Goal: Information Seeking & Learning: Learn about a topic

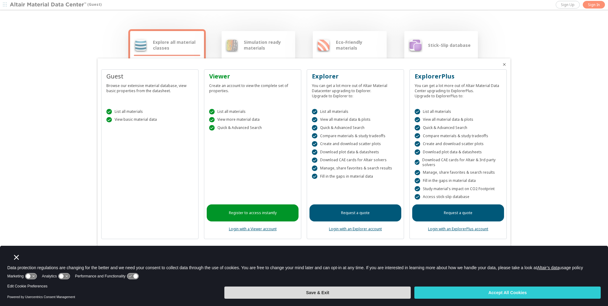
click at [340, 293] on button "Save & Exit" at bounding box center [317, 293] width 186 height 12
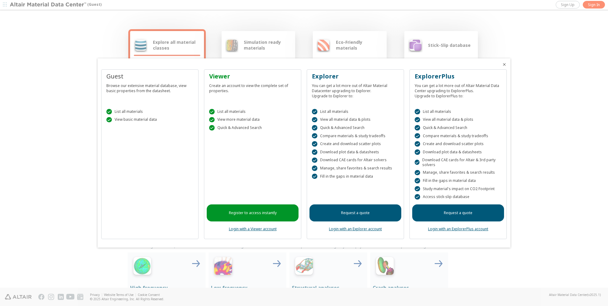
click at [140, 126] on div " List all materials  View basic material data" at bounding box center [150, 114] width 92 height 26
click at [129, 78] on div "Guest" at bounding box center [149, 76] width 87 height 9
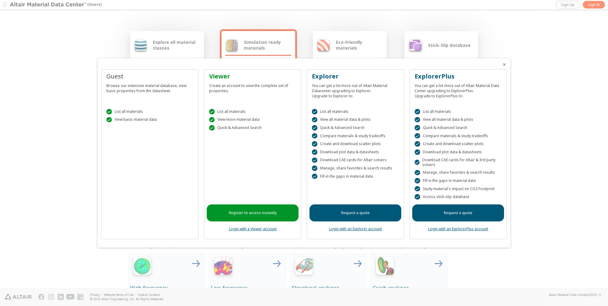
click at [510, 63] on div at bounding box center [506, 62] width 9 height 9
click at [506, 63] on icon "Close" at bounding box center [504, 64] width 5 height 5
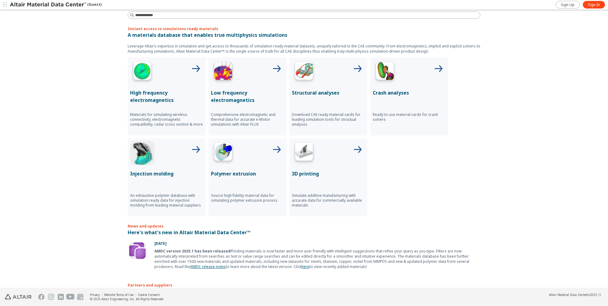
scroll to position [19, 0]
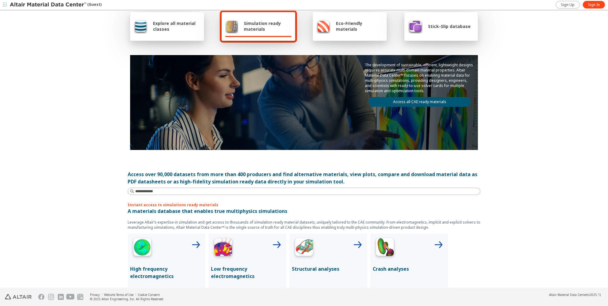
click at [163, 31] on span "Explore all material classes" at bounding box center [176, 26] width 47 height 12
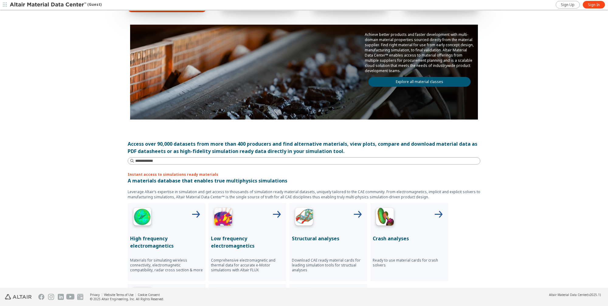
scroll to position [0, 0]
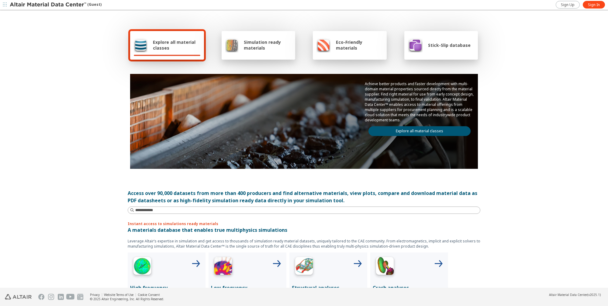
click at [172, 56] on div at bounding box center [167, 55] width 67 height 1
click at [204, 211] on input at bounding box center [307, 210] width 345 height 6
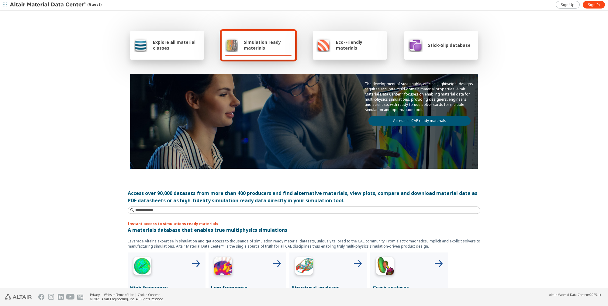
click at [177, 228] on p "A materials database that enables true multiphysics simulations" at bounding box center [304, 229] width 353 height 7
click at [153, 49] on span "Explore all material classes" at bounding box center [176, 45] width 47 height 12
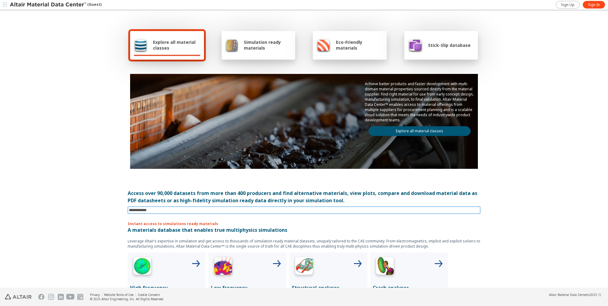
click at [153, 208] on input at bounding box center [305, 210] width 352 height 7
type input "**********"
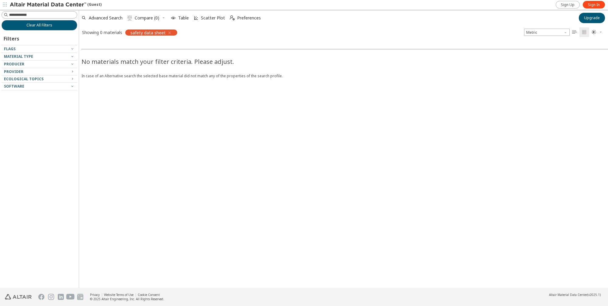
click at [29, 58] on div at bounding box center [38, 58] width 73 height 3
click at [30, 56] on span "Material Type" at bounding box center [18, 56] width 29 height 5
click at [72, 55] on icon "button" at bounding box center [72, 56] width 5 height 5
click at [71, 57] on icon "button" at bounding box center [72, 56] width 5 height 5
click at [170, 33] on icon "button" at bounding box center [169, 32] width 5 height 5
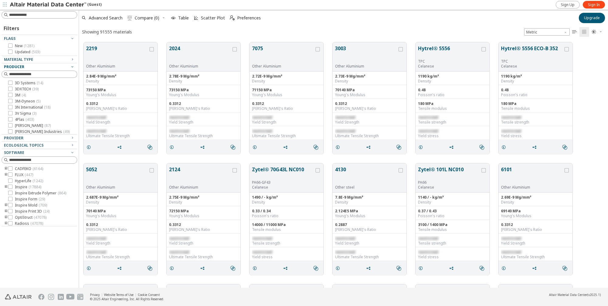
scroll to position [246, 524]
click at [94, 19] on span "Advanced Search" at bounding box center [106, 18] width 34 height 4
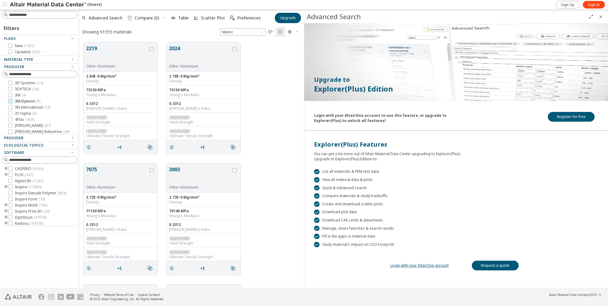
scroll to position [30, 0]
click at [35, 146] on span "Ecological Topics" at bounding box center [24, 145] width 40 height 5
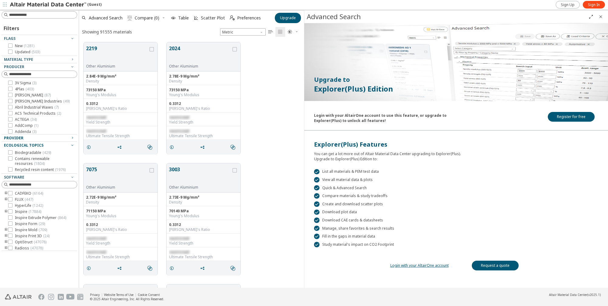
click at [41, 135] on span "Provider" at bounding box center [39, 137] width 71 height 7
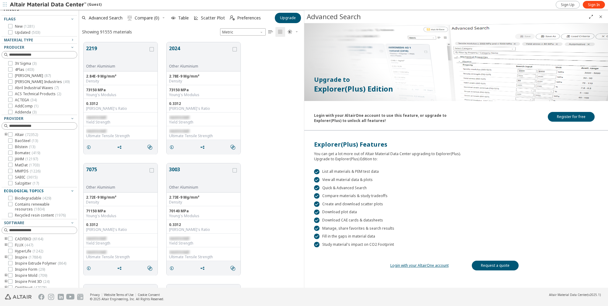
scroll to position [30, 0]
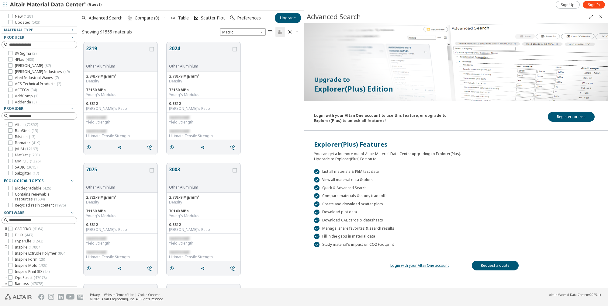
click at [6, 123] on icon "toogle group" at bounding box center [6, 124] width 4 height 5
click at [20, 142] on icon at bounding box center [19, 143] width 4 height 4
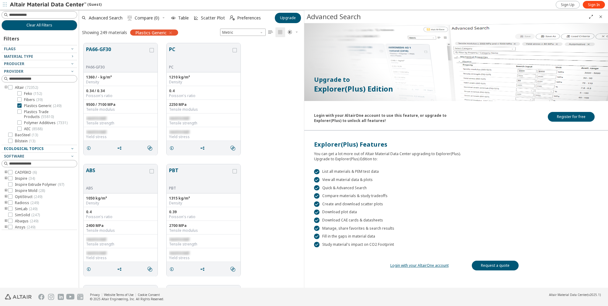
click at [27, 54] on span "Material Type" at bounding box center [18, 56] width 29 height 5
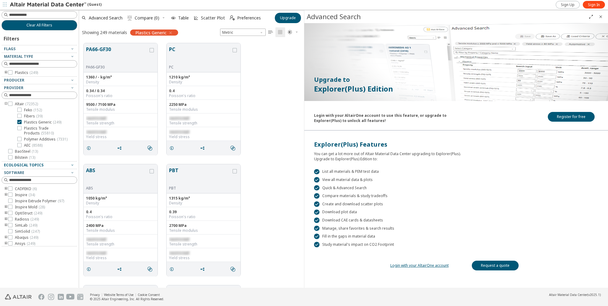
click at [5, 73] on icon "toogle group" at bounding box center [6, 72] width 4 height 5
click at [15, 78] on icon "toogle group" at bounding box center [15, 78] width 4 height 5
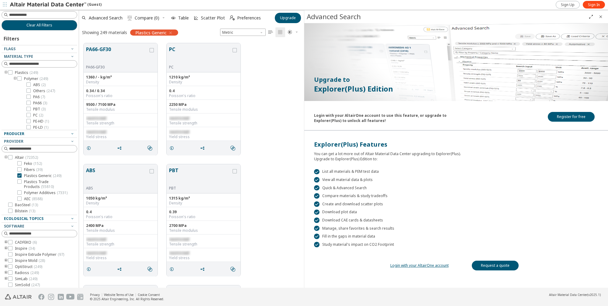
click at [48, 134] on div "Producer" at bounding box center [37, 133] width 66 height 5
click at [49, 91] on span "( 247 )" at bounding box center [51, 90] width 9 height 5
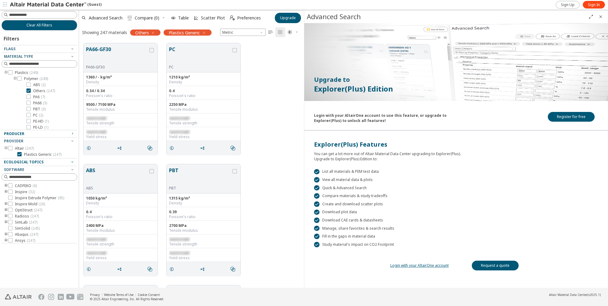
click at [600, 17] on icon "Close" at bounding box center [601, 16] width 5 height 5
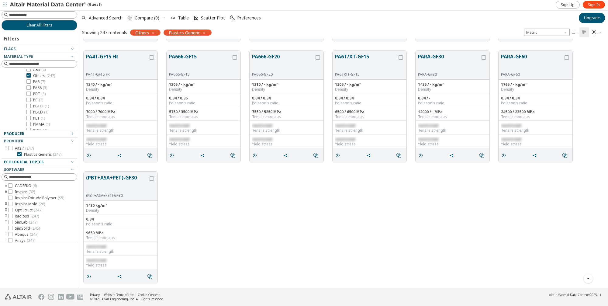
scroll to position [19, 0]
click at [29, 101] on icon at bounding box center [28, 101] width 4 height 4
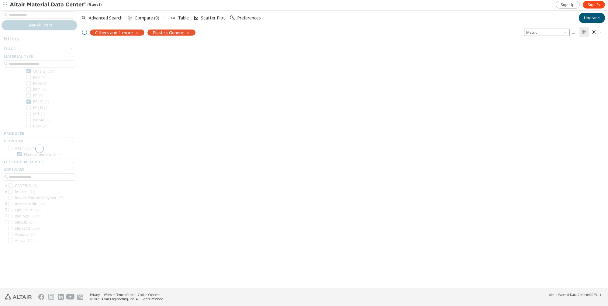
click at [29, 71] on div at bounding box center [39, 149] width 79 height 278
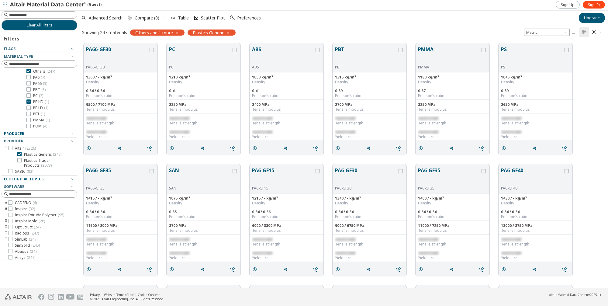
click at [29, 71] on icon at bounding box center [28, 71] width 4 height 4
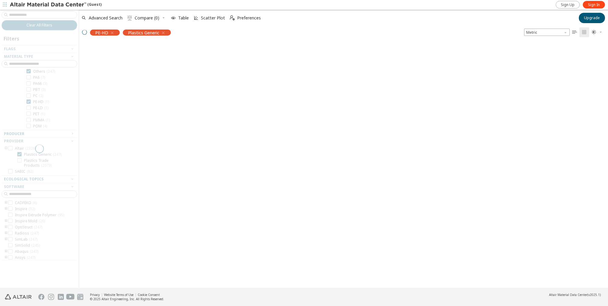
scroll to position [19, 0]
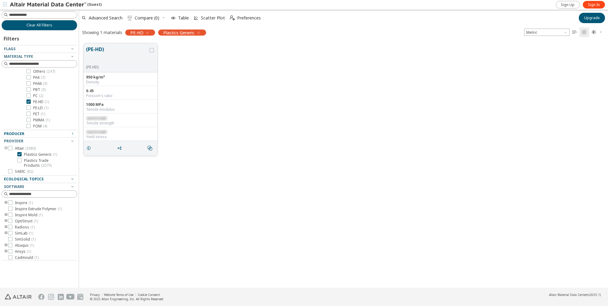
click at [109, 59] on button "(PE-HD)" at bounding box center [117, 55] width 62 height 19
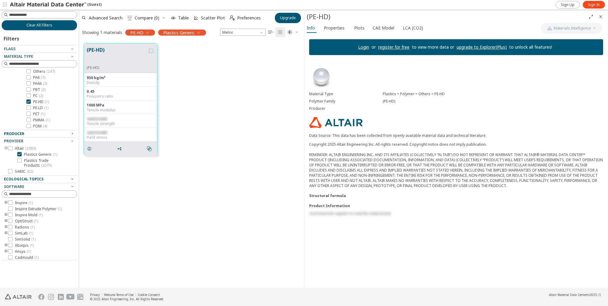
click at [349, 31] on div "Info Properties Plots CAE Model LCA (CO2)" at bounding box center [422, 28] width 237 height 11
click at [356, 27] on span "Plots" at bounding box center [359, 28] width 10 height 10
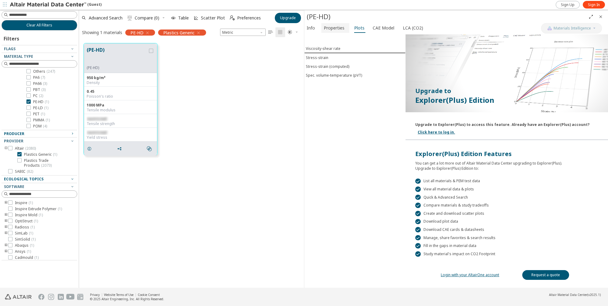
click at [339, 25] on span "Properties" at bounding box center [334, 28] width 21 height 10
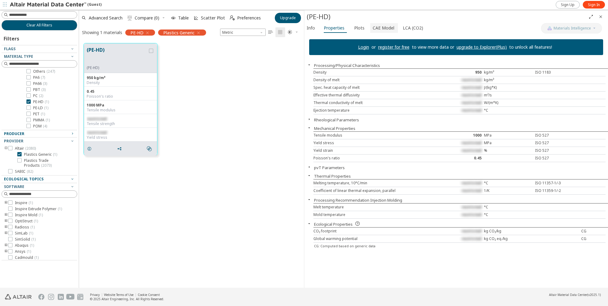
click at [381, 29] on span "CAE Model" at bounding box center [384, 28] width 22 height 10
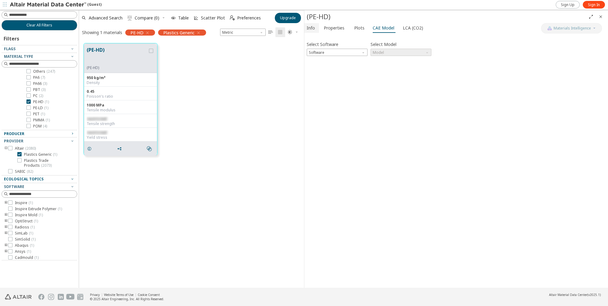
click at [317, 29] on button "Info" at bounding box center [311, 28] width 15 height 10
